Goal: Task Accomplishment & Management: Use online tool/utility

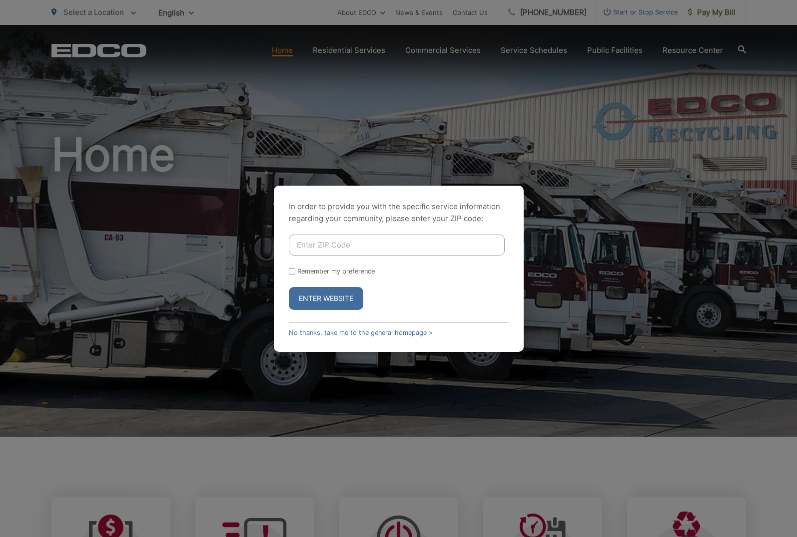
click at [298, 243] on input "Enter ZIP Code" at bounding box center [397, 245] width 216 height 21
type input "92083"
click at [325, 304] on button "Enter Website" at bounding box center [326, 298] width 74 height 23
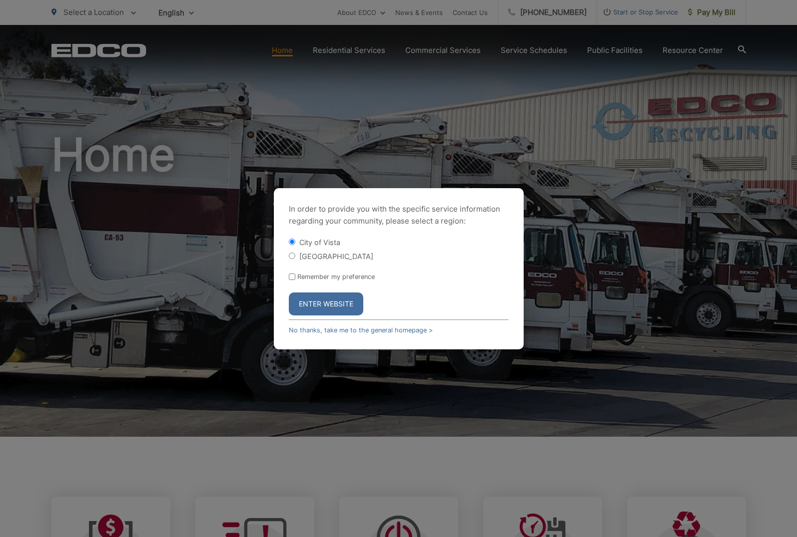
click at [345, 308] on button "Enter Website" at bounding box center [326, 304] width 74 height 23
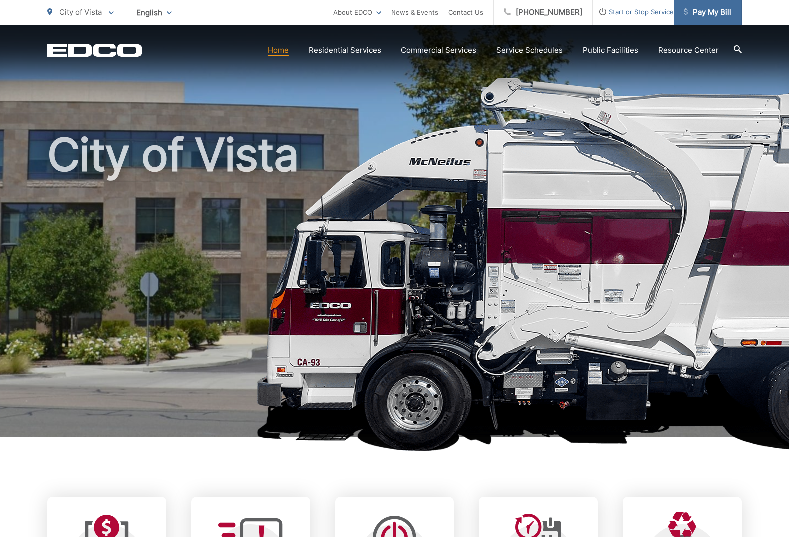
click at [719, 10] on span "Pay My Bill" at bounding box center [707, 12] width 47 height 12
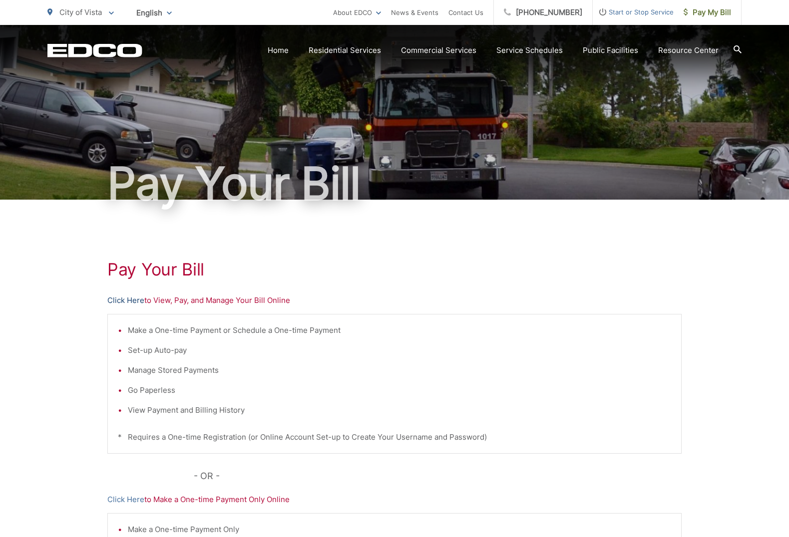
click at [128, 301] on link "Click Here" at bounding box center [125, 301] width 37 height 12
